Goal: Find contact information: Find contact information

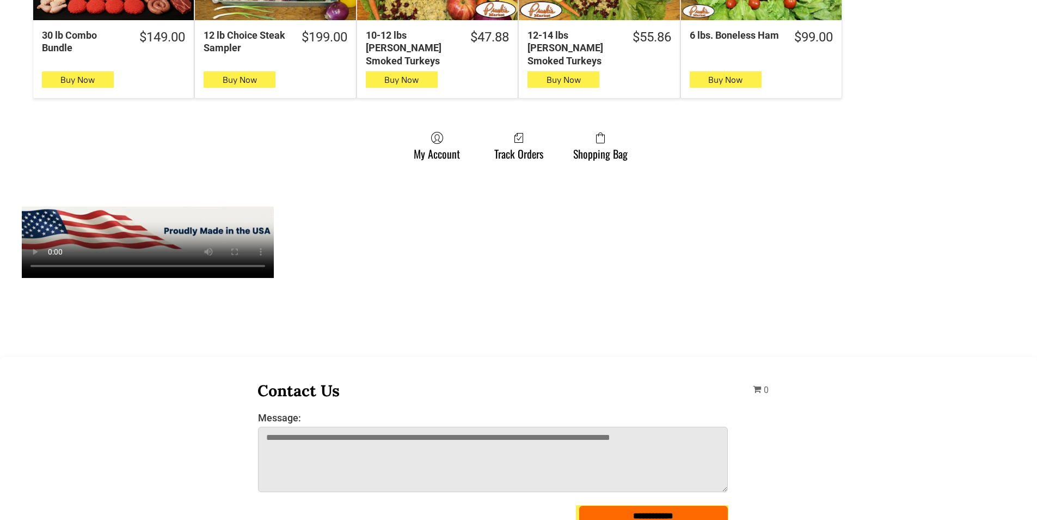
scroll to position [871, 0]
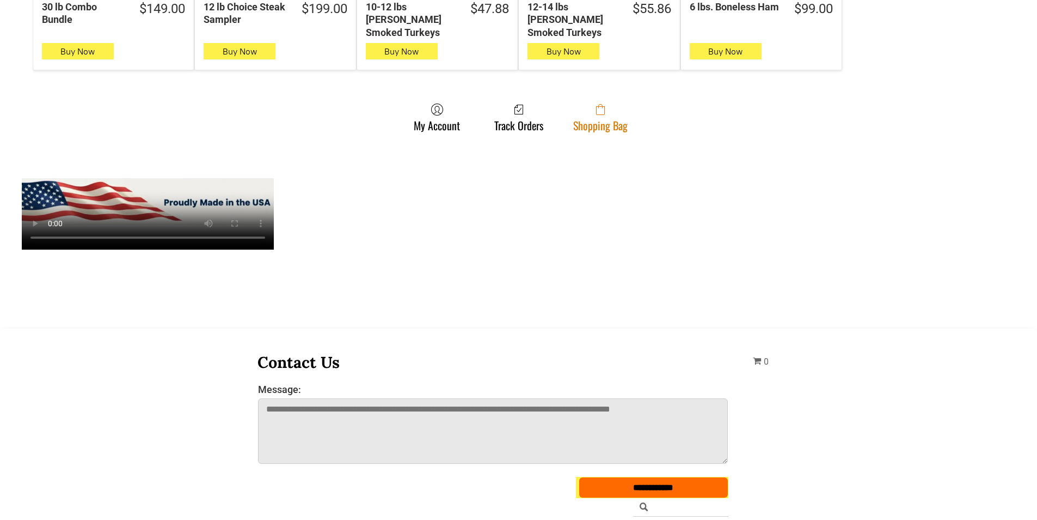
click at [604, 119] on link "Shopping Bag" at bounding box center [600, 117] width 65 height 29
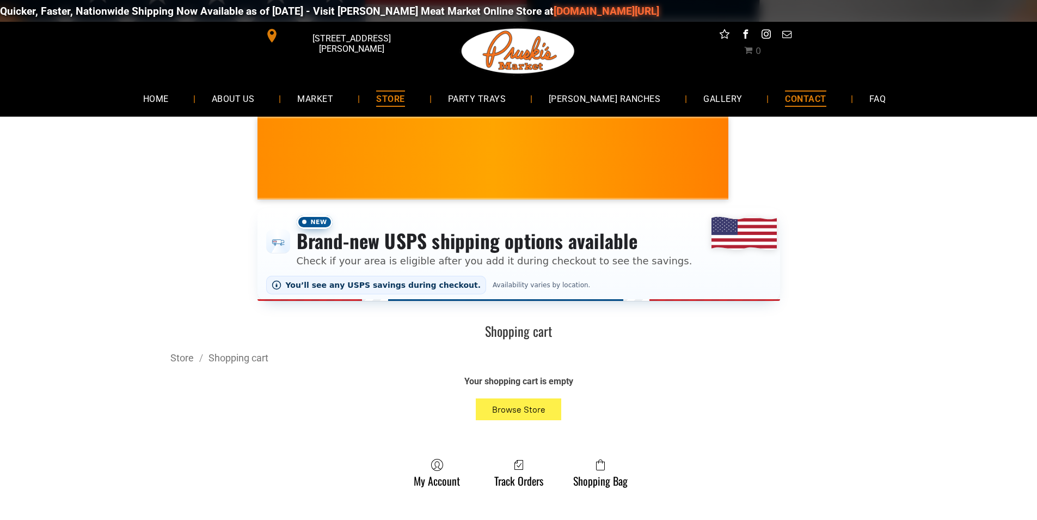
click at [786, 92] on span "CONTACT" at bounding box center [805, 98] width 41 height 16
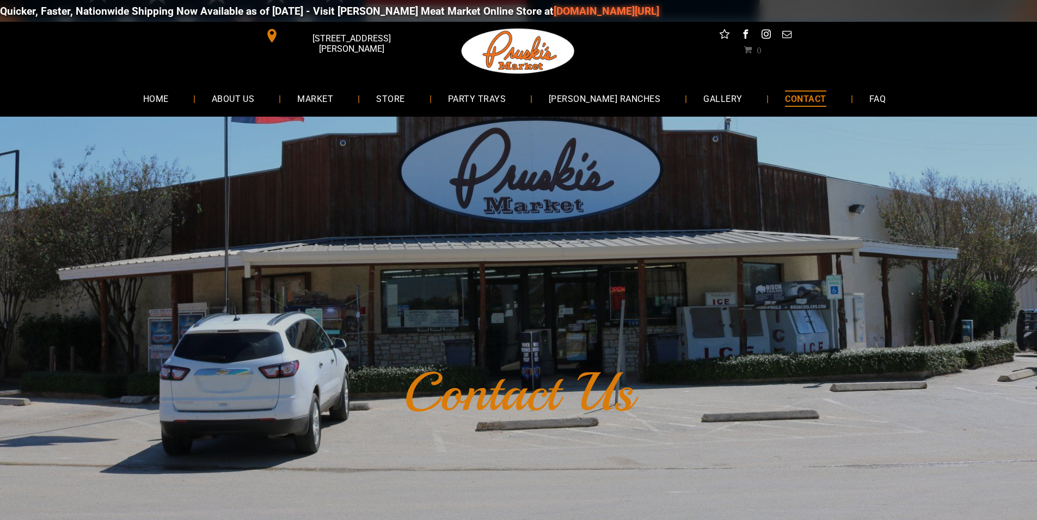
click at [373, 38] on span "[STREET_ADDRESS][PERSON_NAME]" at bounding box center [351, 44] width 141 height 32
